Goal: Information Seeking & Learning: Understand process/instructions

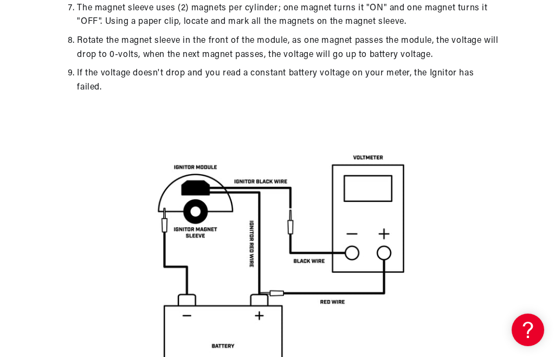
scroll to position [0, 405]
